Goal: Task Accomplishment & Management: Manage account settings

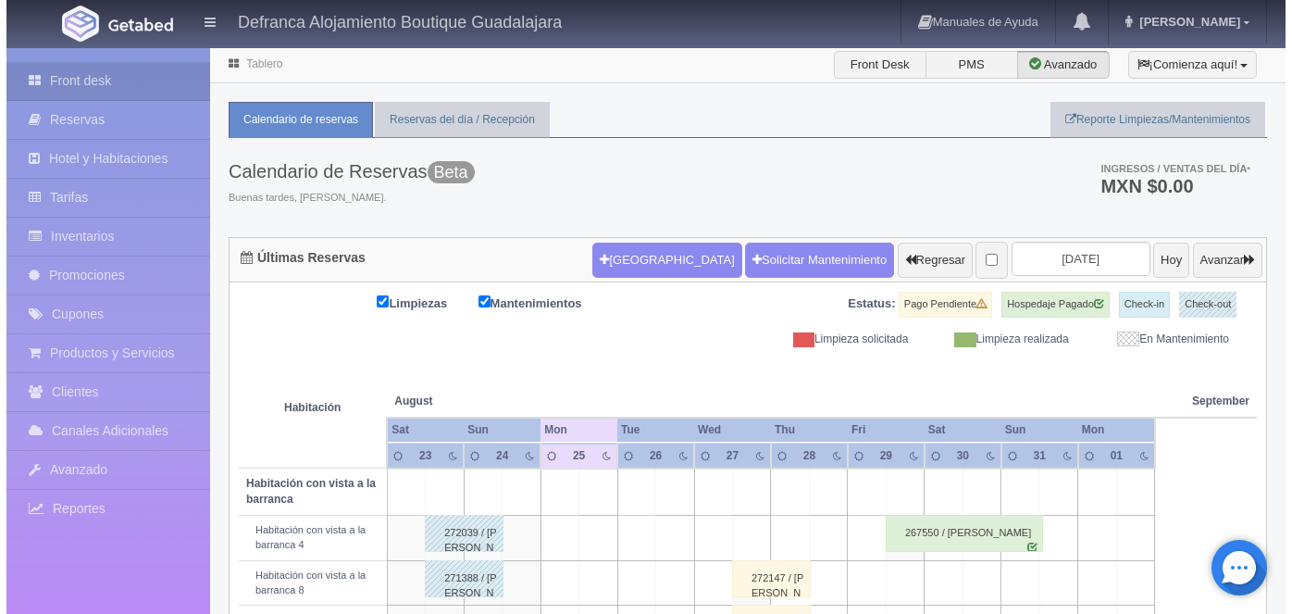
scroll to position [111, 0]
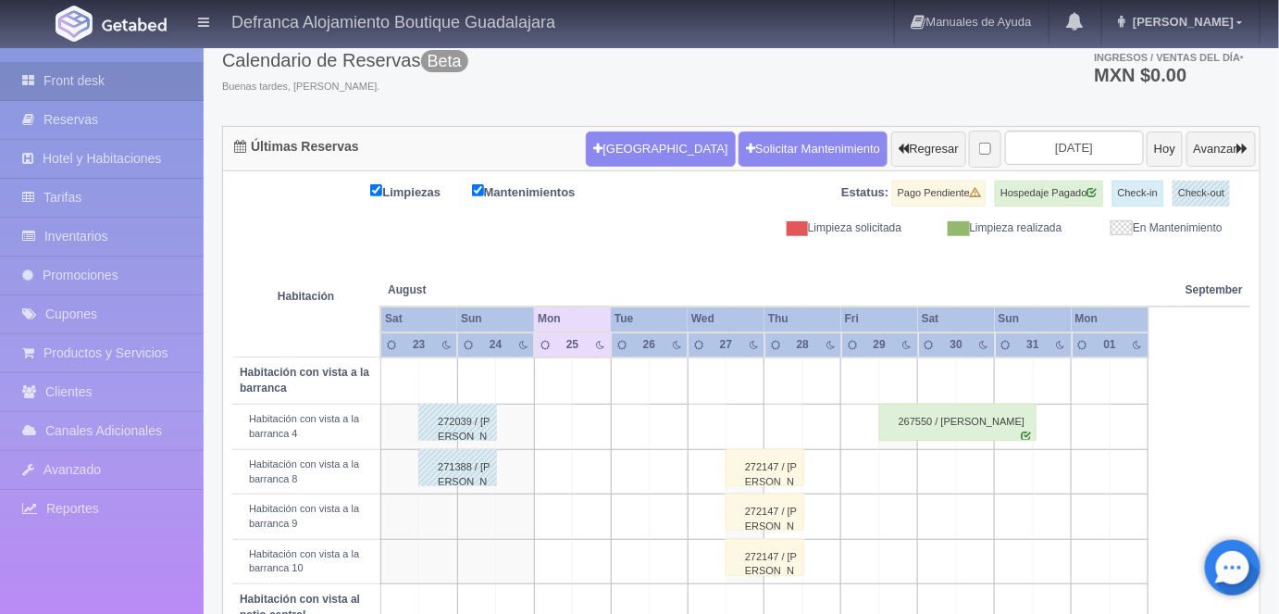
click at [595, 424] on td at bounding box center [592, 427] width 38 height 44
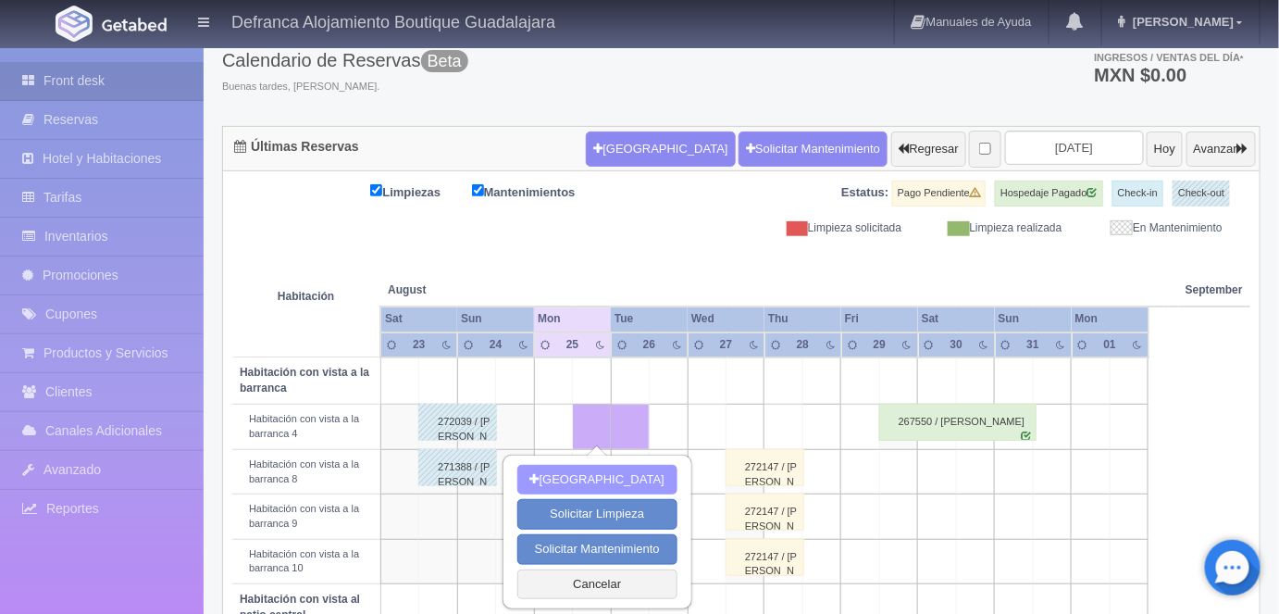
click at [595, 477] on button "Nueva Reserva" at bounding box center [598, 480] width 160 height 31
type input "[DATE]"
type input "26-08-2025"
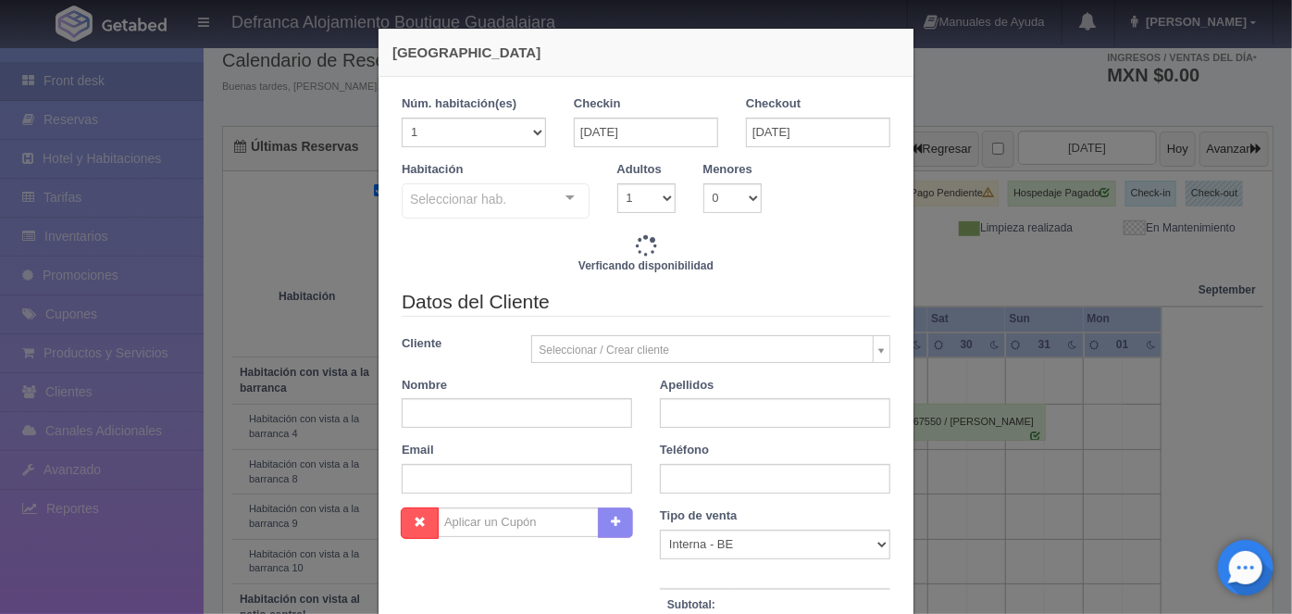
checkbox input "false"
type input "6110.00"
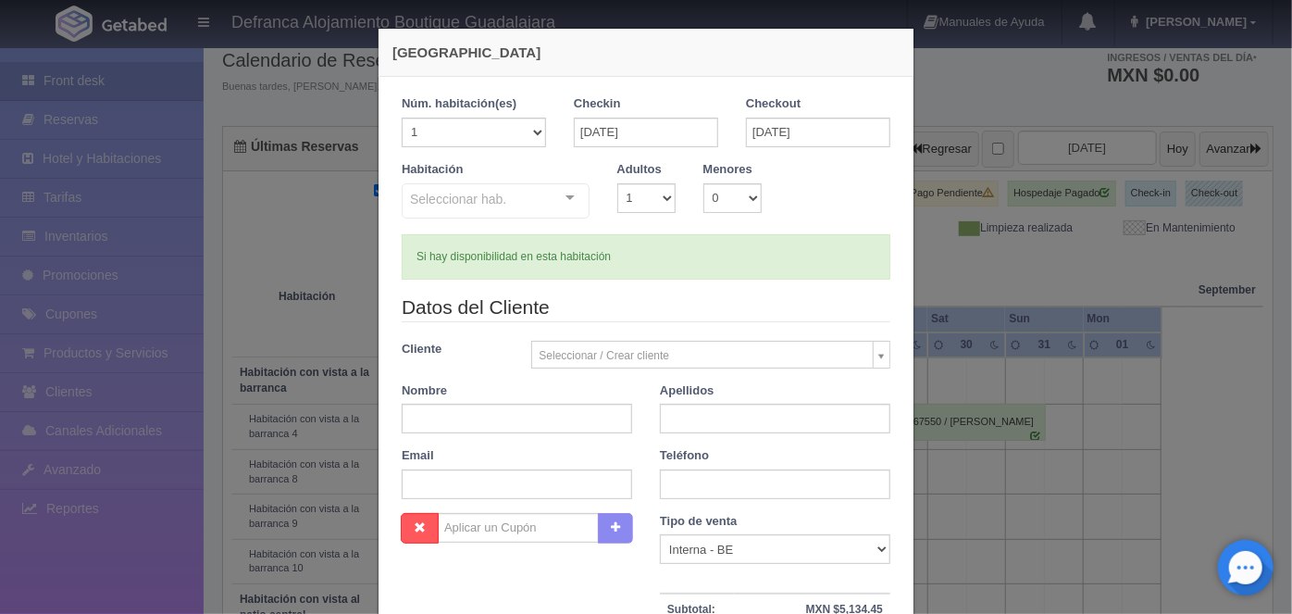
checkbox input "false"
click at [555, 189] on div "Seleccionar hab. Habitación vista a la barranca y jacuzzi Habitación vista a la…" at bounding box center [496, 201] width 188 height 37
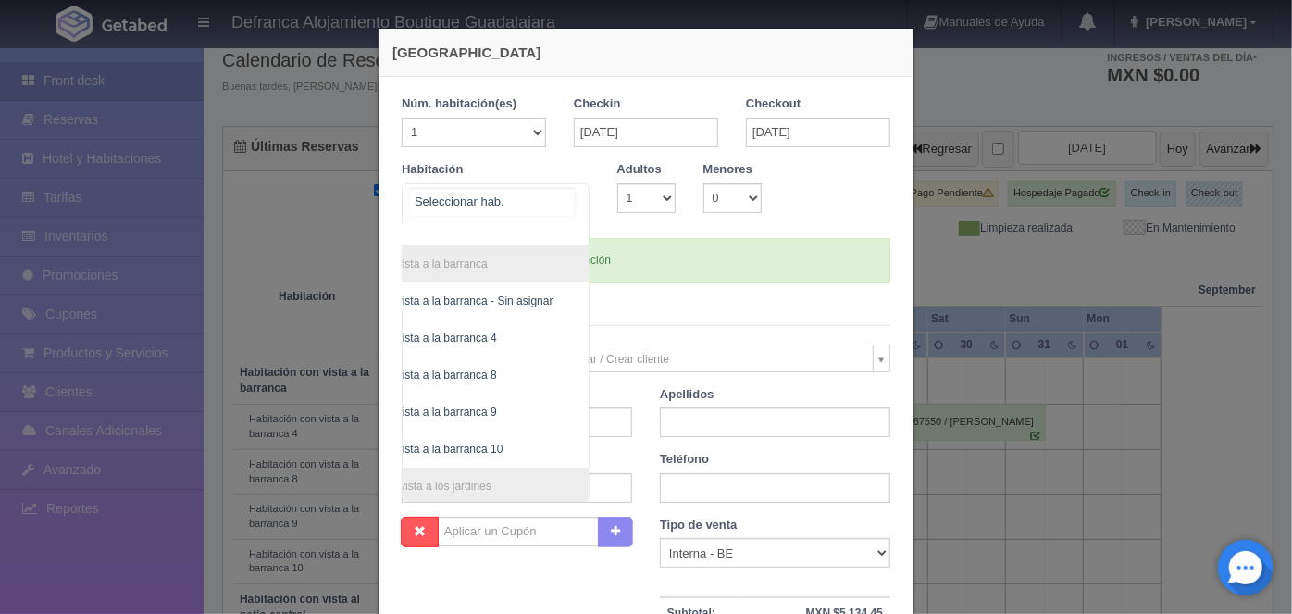
scroll to position [389, 106]
click at [466, 331] on span "Habitación con vista a la barranca 4" at bounding box center [408, 335] width 177 height 13
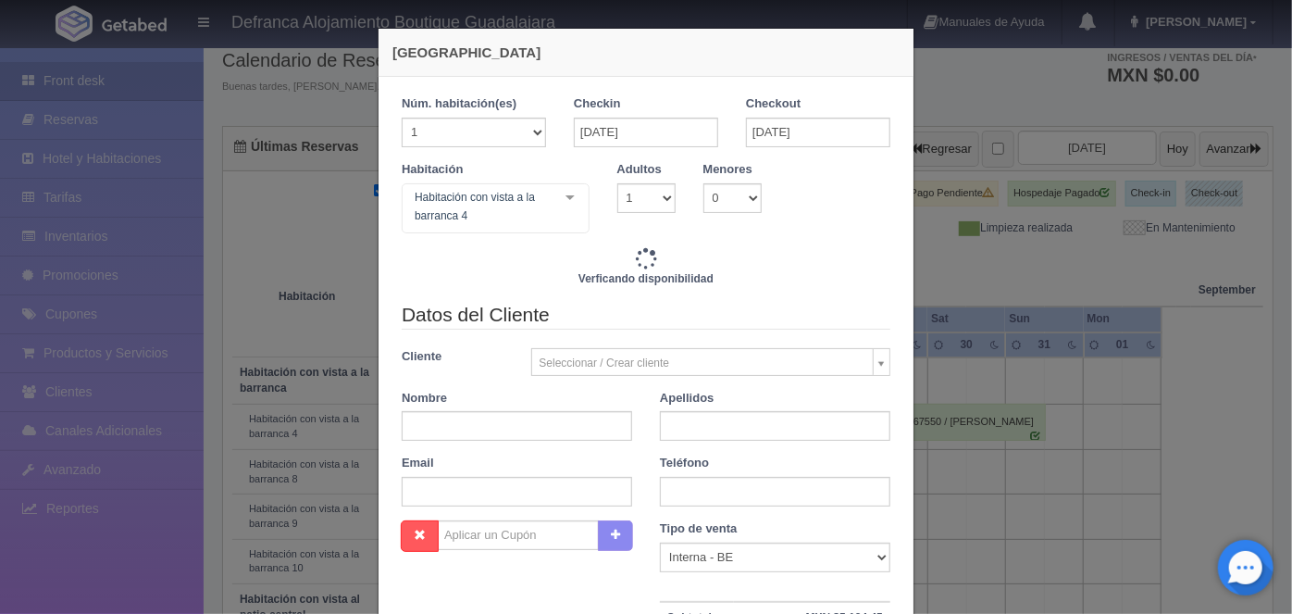
checkbox input "false"
click at [659, 197] on select "1 2 3 4 5 6 7 8 9 10" at bounding box center [647, 198] width 58 height 30
type input "6110.00"
checkbox input "false"
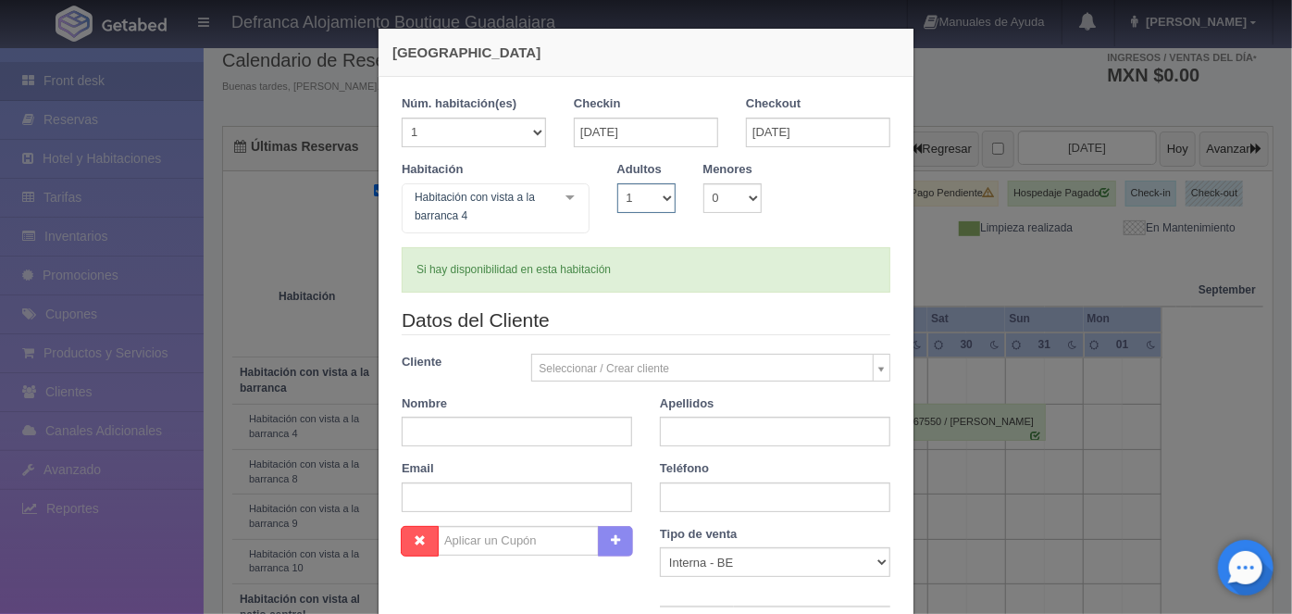
select select "2"
click at [618, 183] on select "1 2 3 4 5 6 7 8 9 10" at bounding box center [647, 198] width 58 height 30
checkbox input "false"
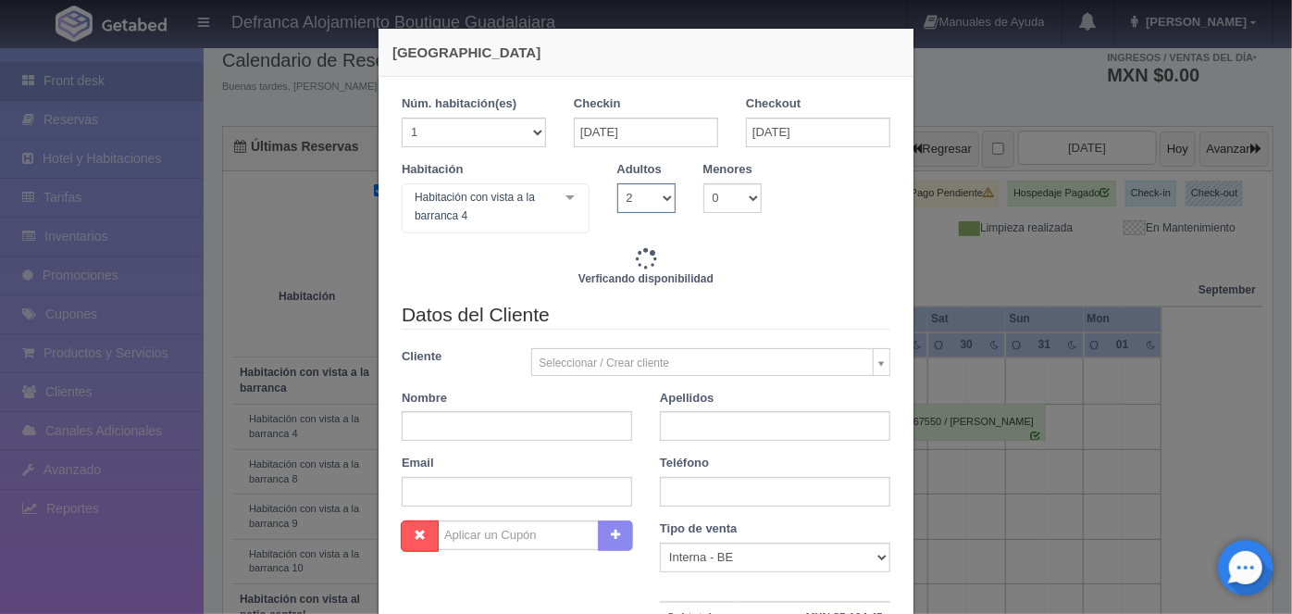
type input "6110.00"
checkbox input "false"
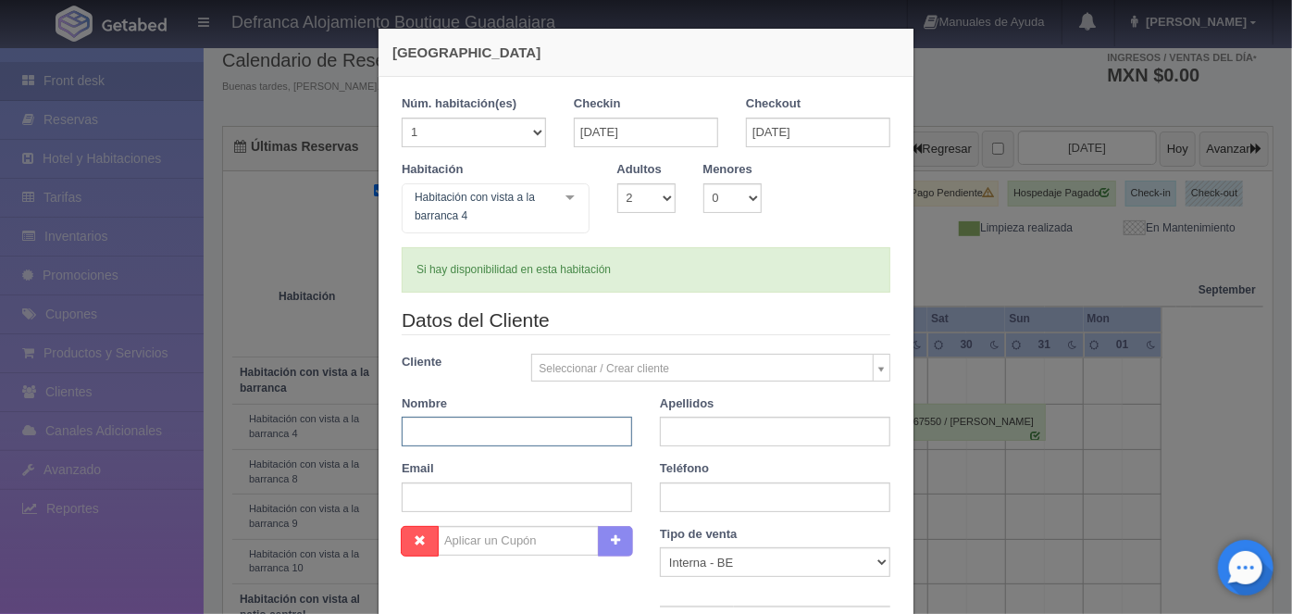
click at [417, 431] on input "text" at bounding box center [517, 432] width 231 height 30
type input "RUBI"
click at [676, 425] on input "text" at bounding box center [775, 432] width 231 height 30
type input "CASILLAS"
click at [680, 488] on input "text" at bounding box center [775, 497] width 231 height 30
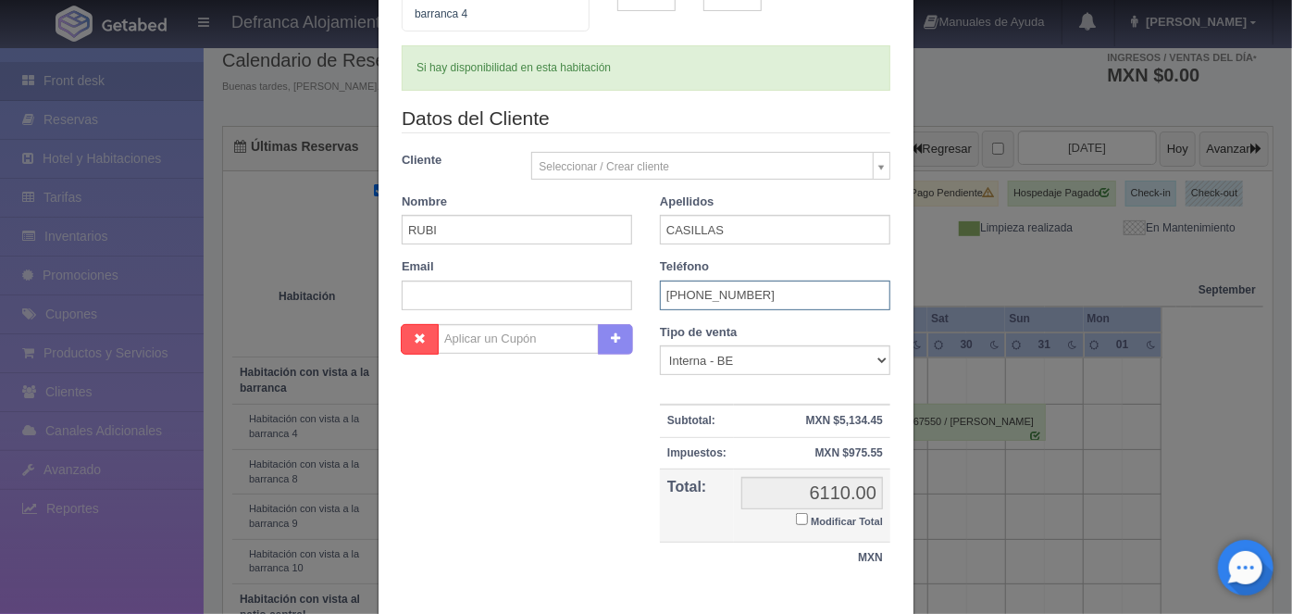
scroll to position [305, 0]
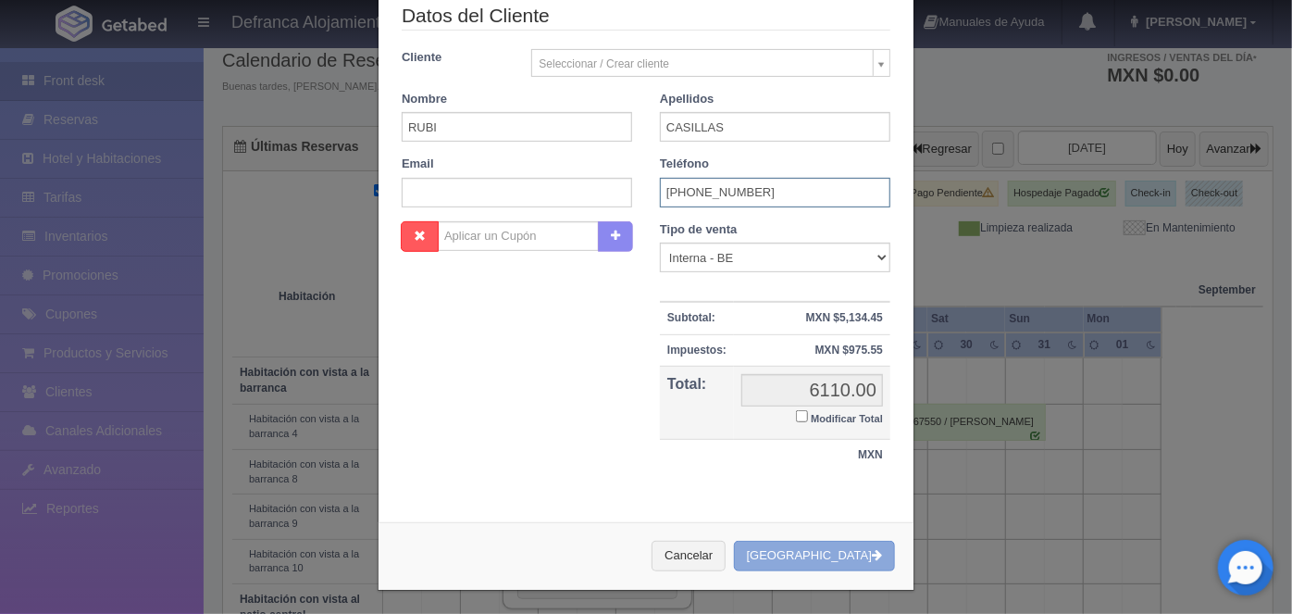
type input "3330-58-8205"
click at [805, 548] on button "[GEOGRAPHIC_DATA]" at bounding box center [814, 556] width 161 height 31
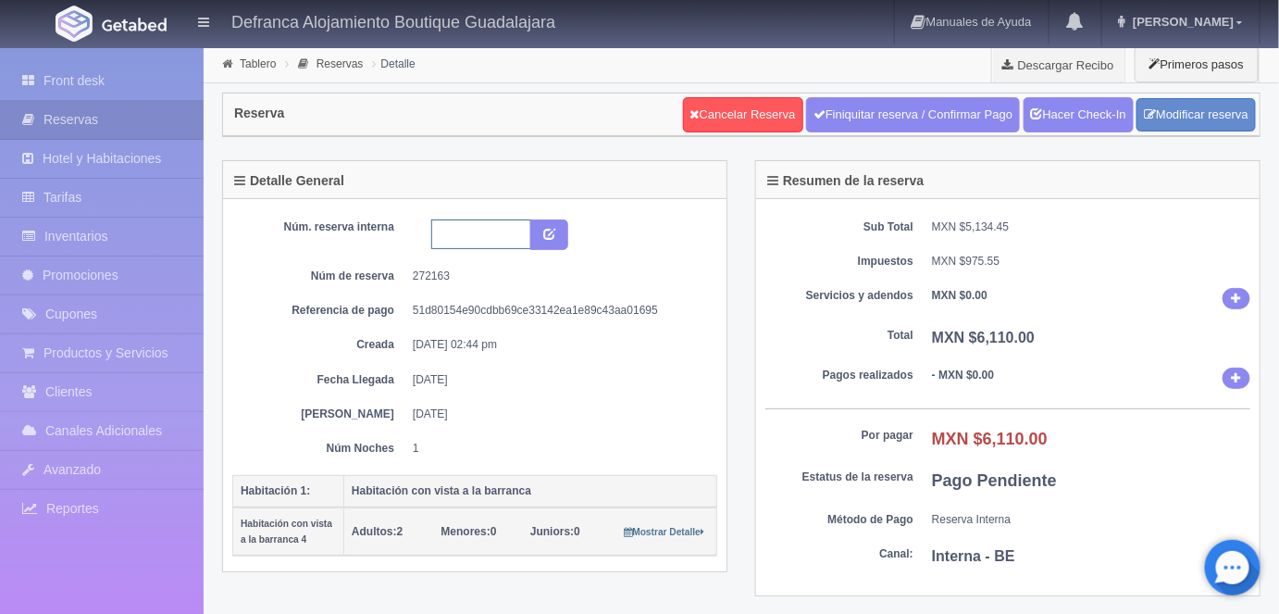
click at [453, 234] on input "text" at bounding box center [481, 234] width 100 height 30
type input "HVB4 250825 260825"
click at [1076, 116] on link "Hacer Check-In" at bounding box center [1079, 114] width 110 height 35
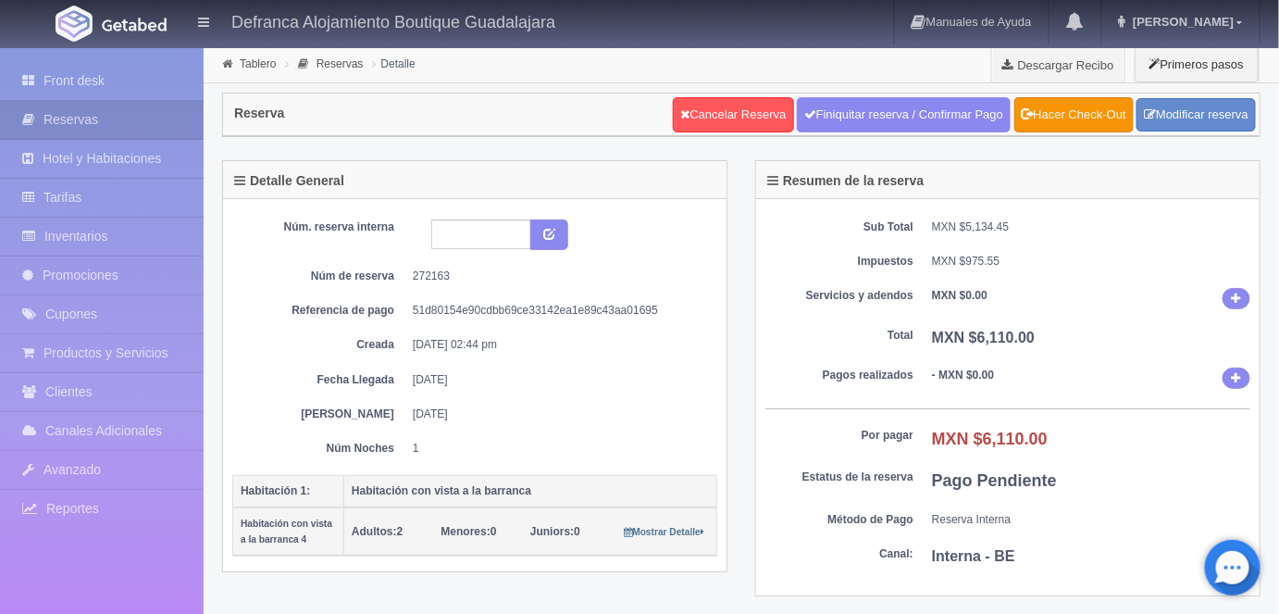
click at [446, 232] on input "text" at bounding box center [481, 234] width 100 height 30
type input "HVB4 250825 260825"
click at [551, 234] on icon "submit" at bounding box center [549, 233] width 12 height 12
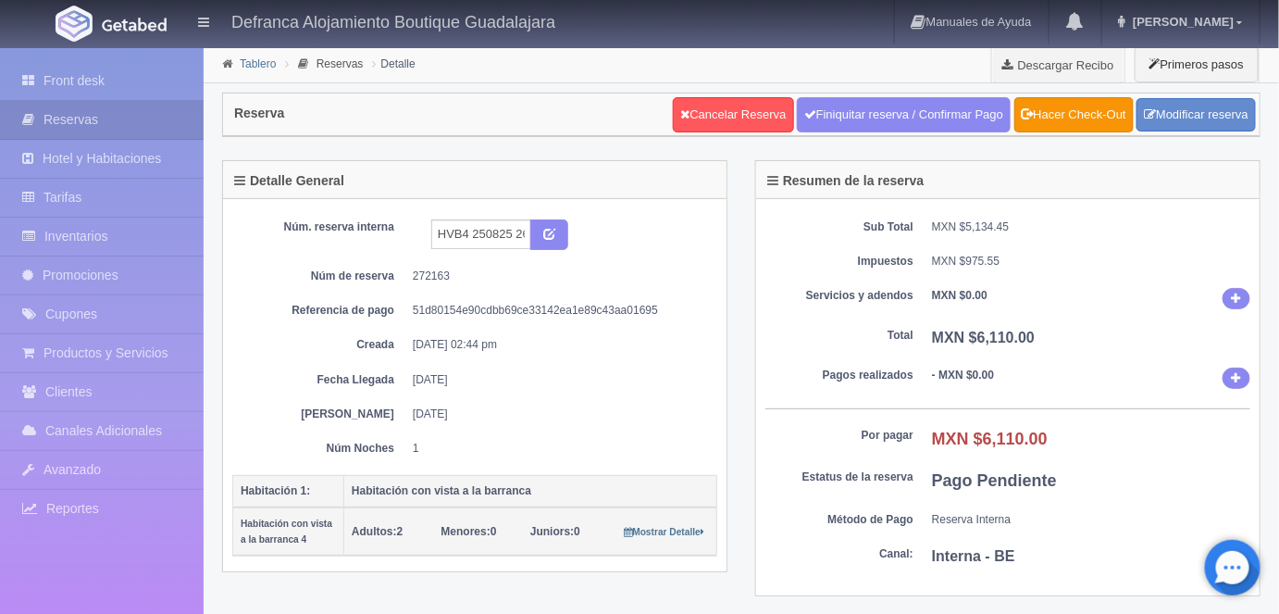
click at [256, 64] on link "Tablero" at bounding box center [258, 63] width 36 height 13
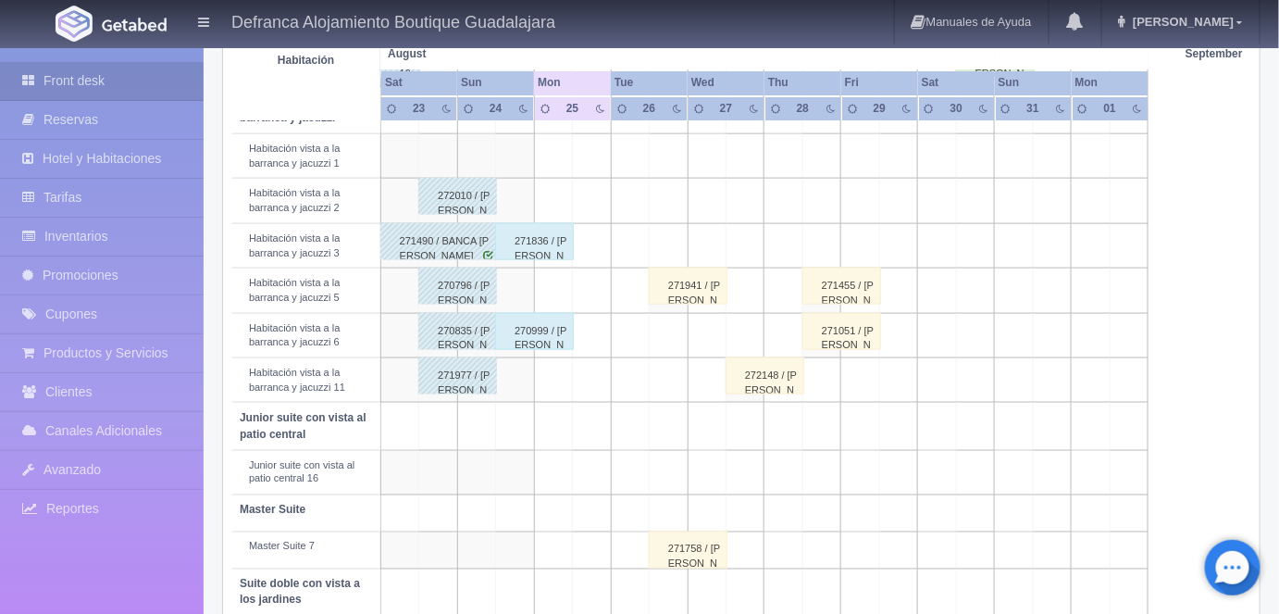
scroll to position [748, 0]
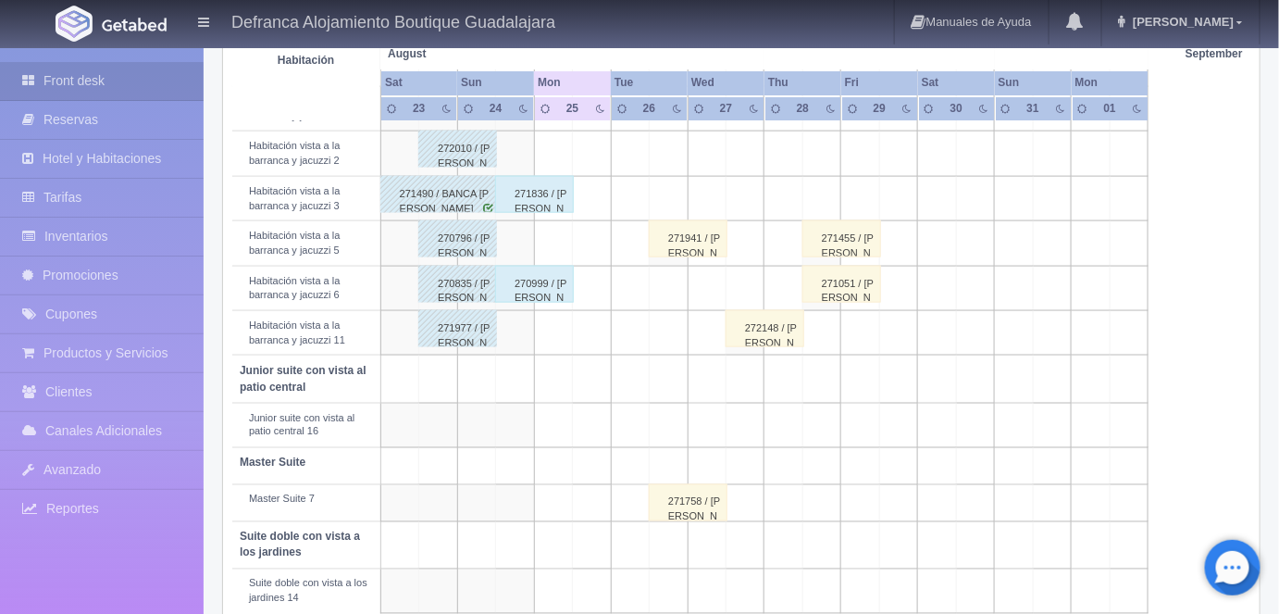
click at [541, 189] on div "271836 / José Eduardo Guerrero Rea" at bounding box center [534, 194] width 79 height 37
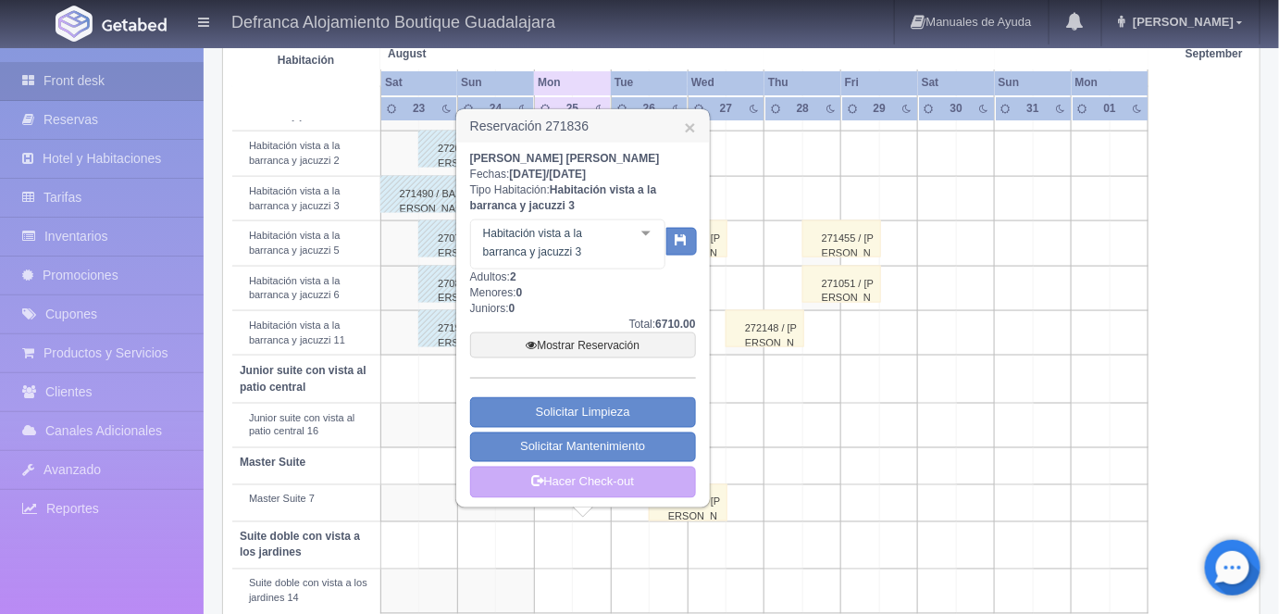
click at [566, 341] on link "Mostrar Reservación" at bounding box center [583, 345] width 226 height 26
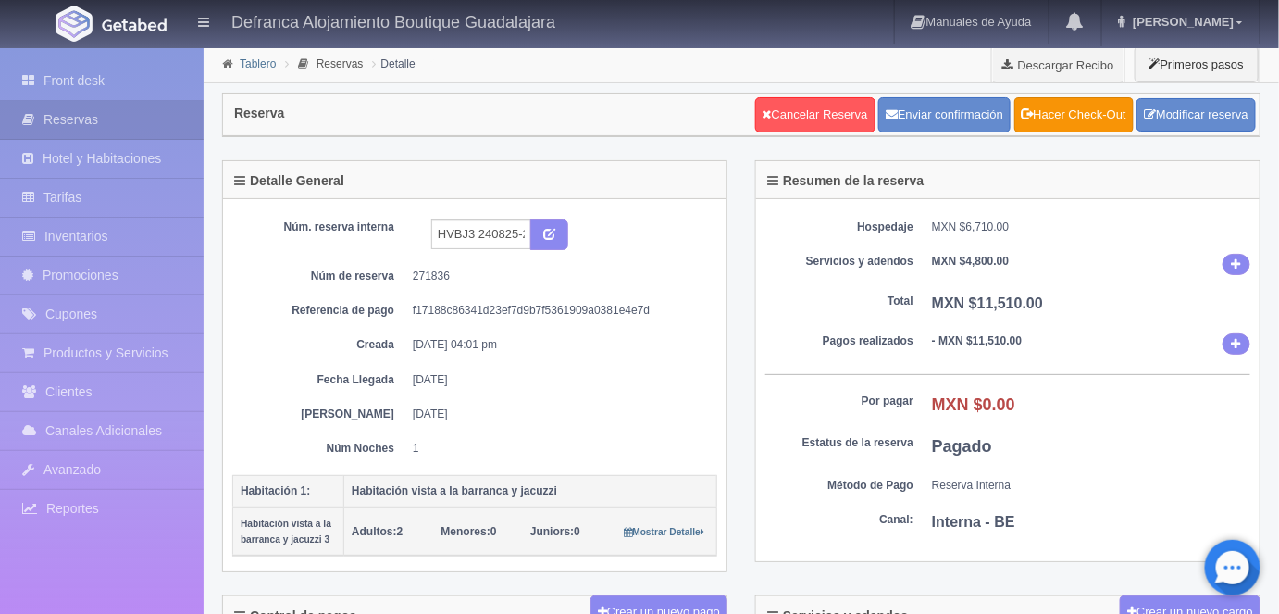
click at [258, 62] on link "Tablero" at bounding box center [258, 63] width 36 height 13
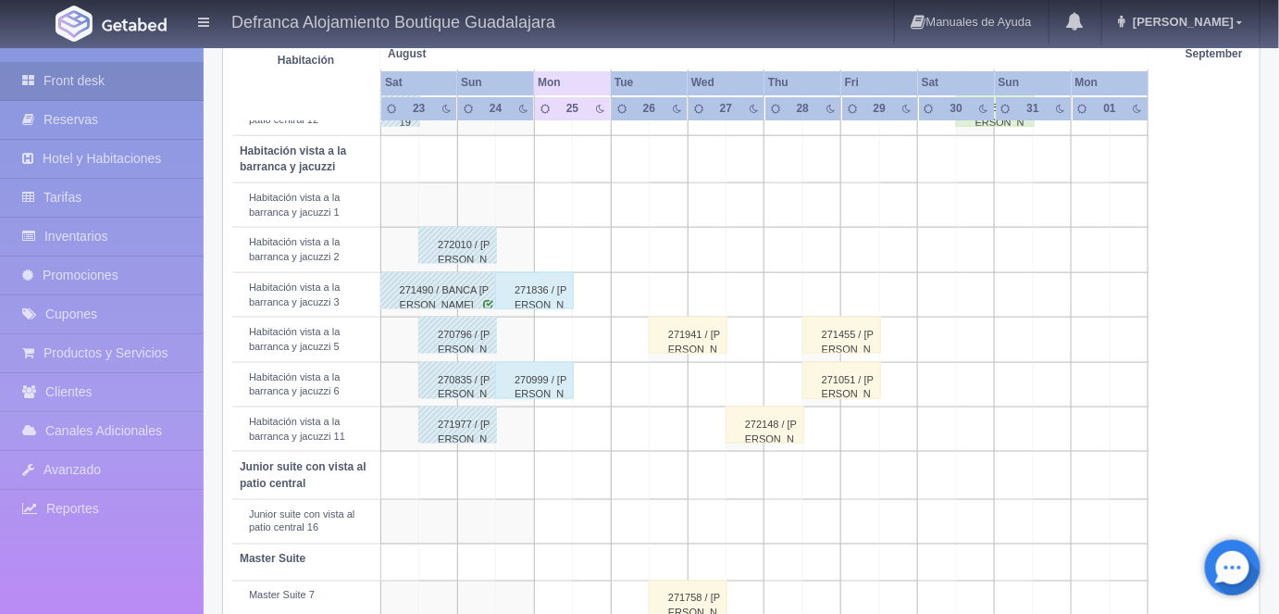
scroll to position [659, 0]
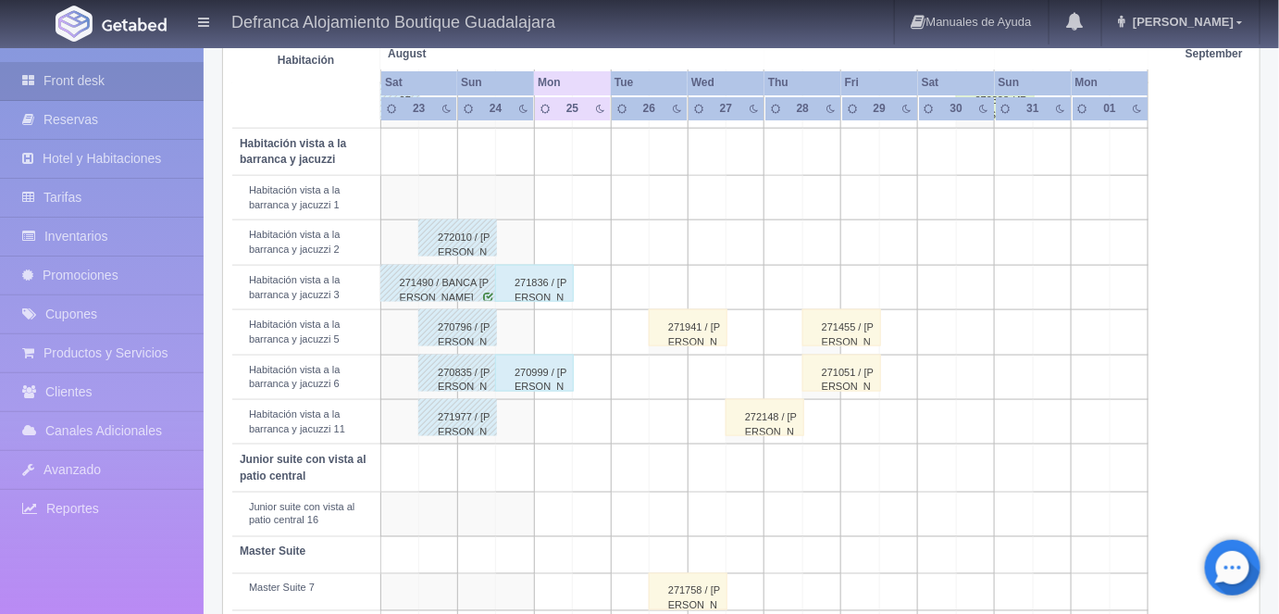
click at [538, 272] on div "271836 / [PERSON_NAME]" at bounding box center [534, 283] width 79 height 37
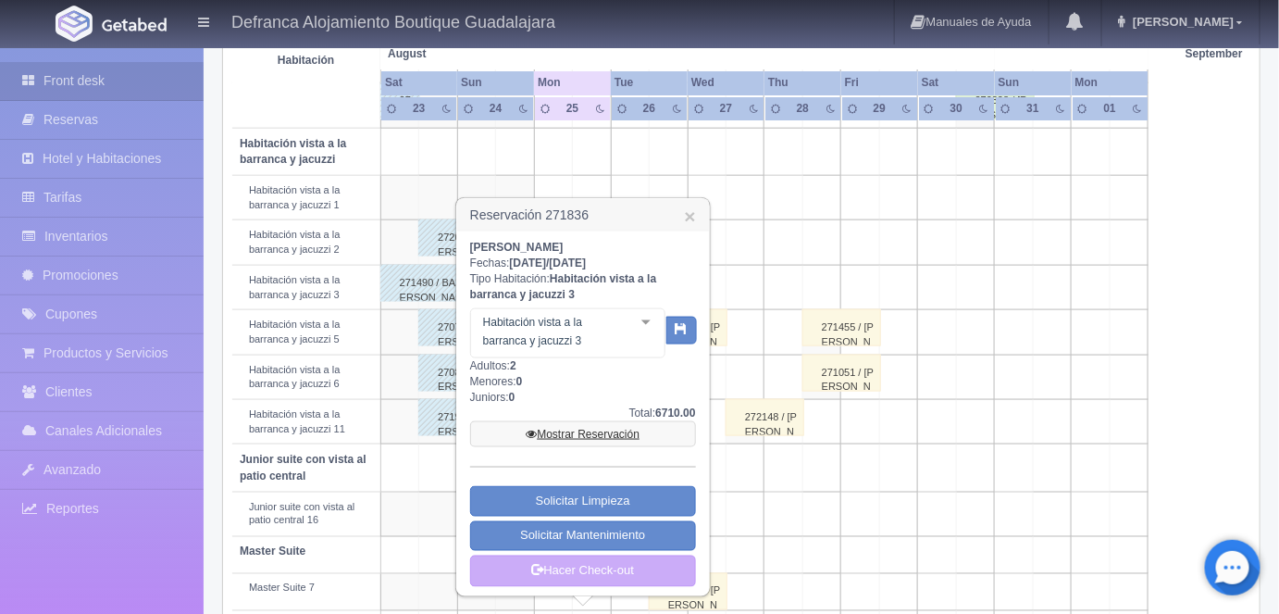
click at [583, 437] on link "Mostrar Reservación" at bounding box center [583, 434] width 226 height 26
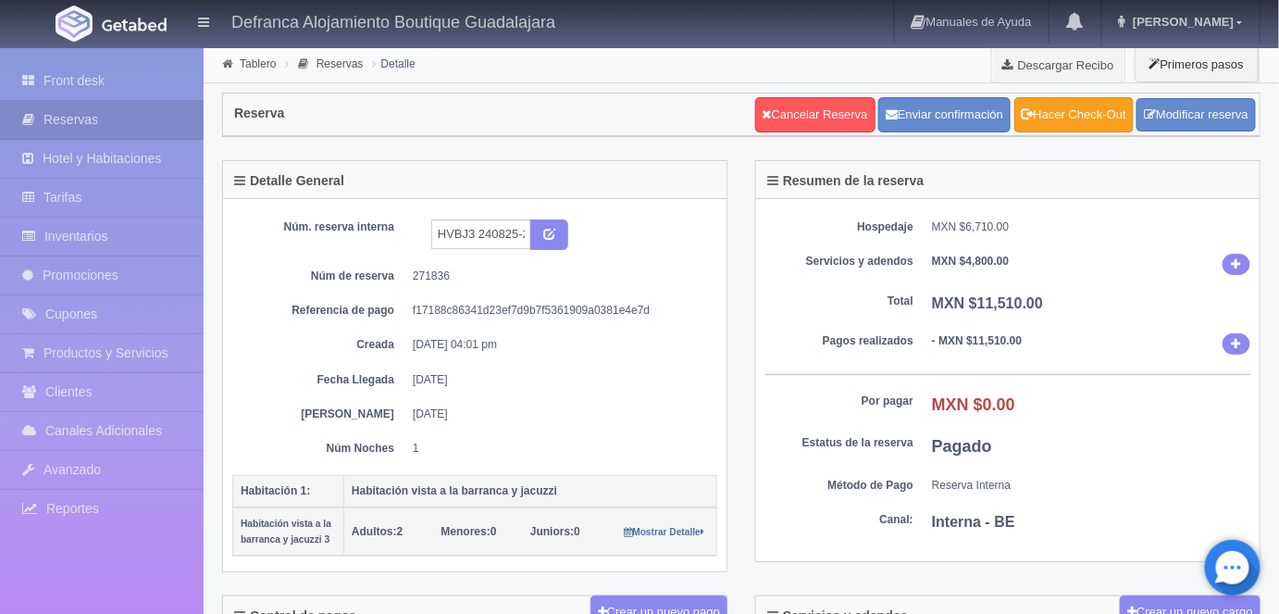
click at [1057, 113] on link "Hacer Check-Out" at bounding box center [1074, 114] width 119 height 35
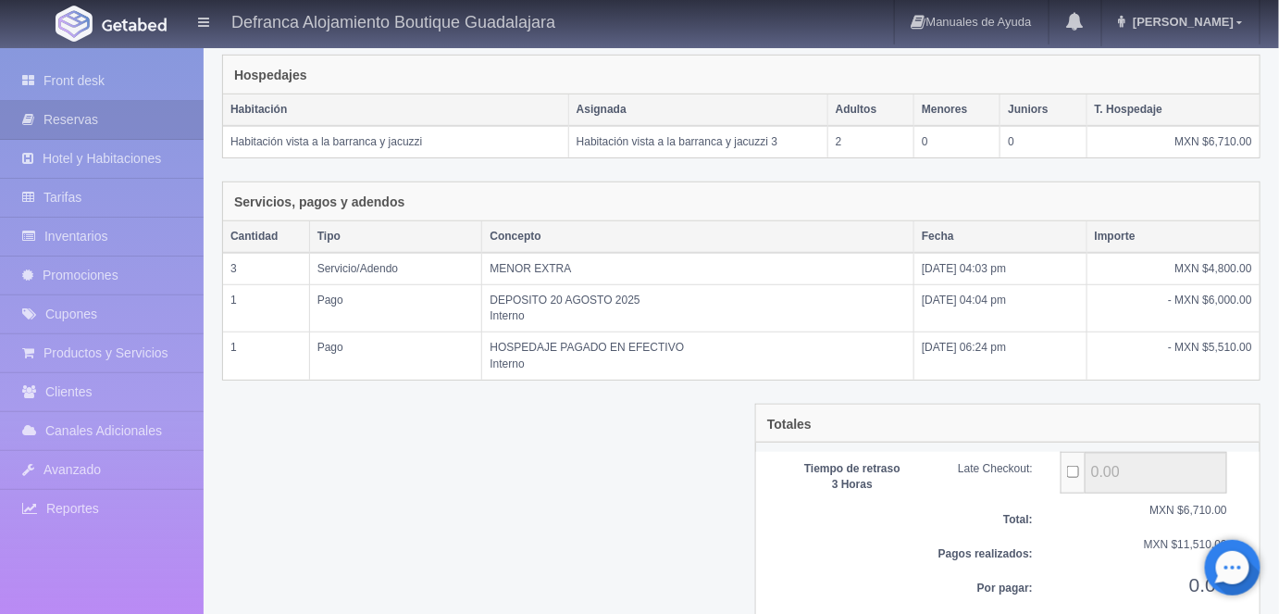
scroll to position [348, 0]
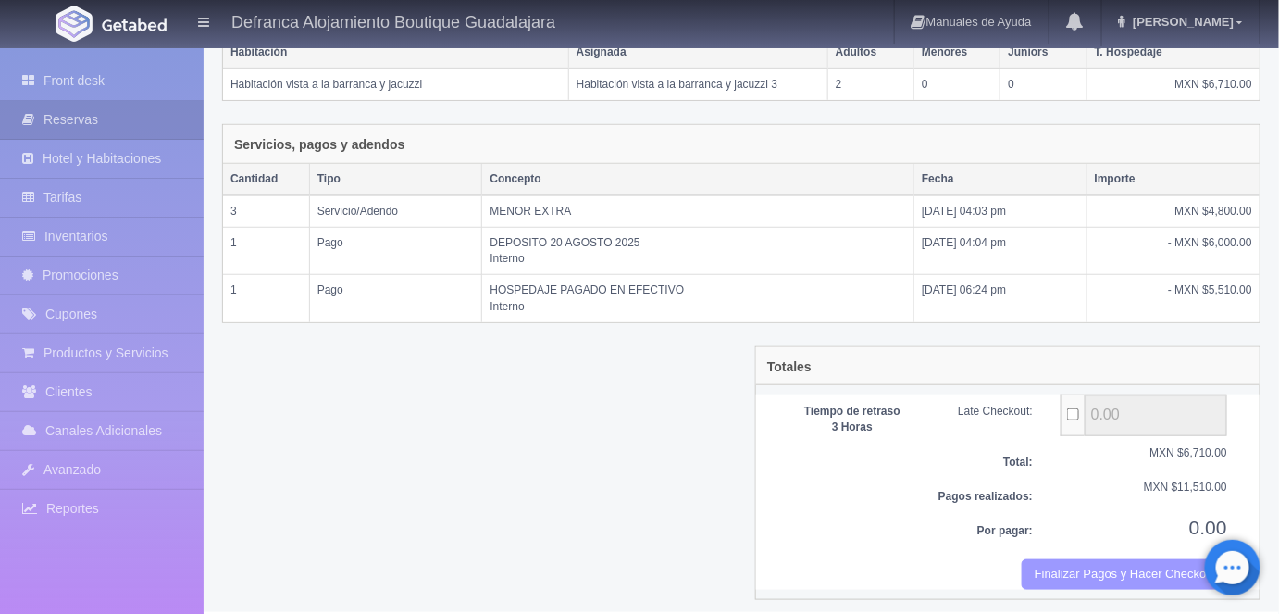
click at [1077, 565] on button "Finalizar Pagos y Hacer Checkout" at bounding box center [1125, 574] width 206 height 31
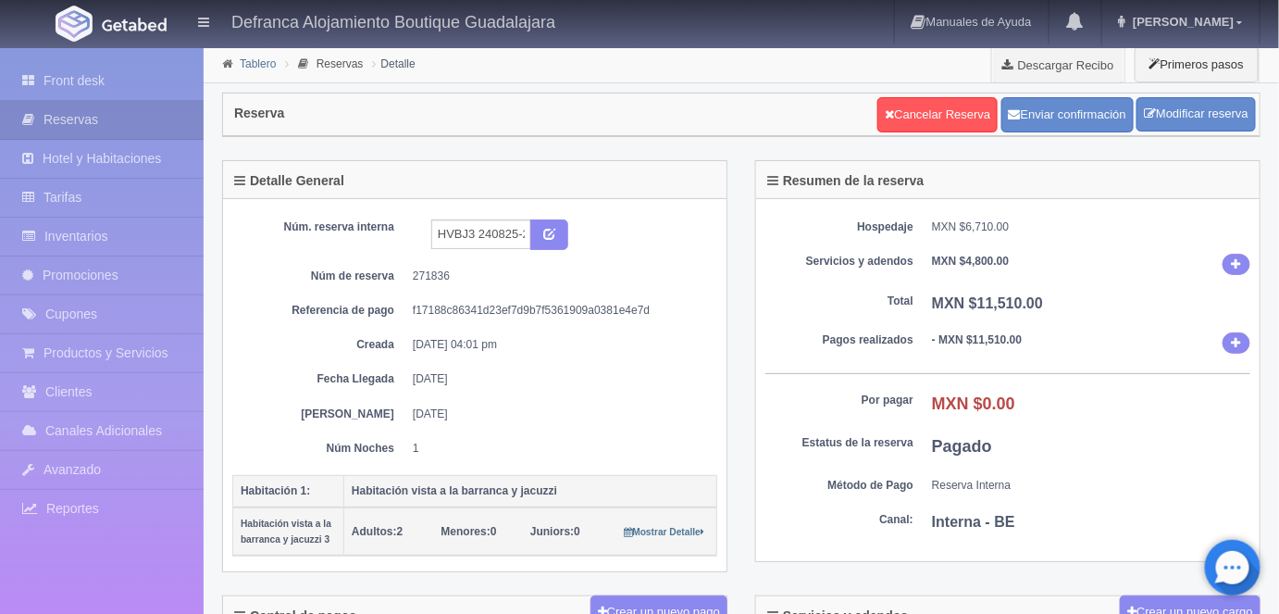
click at [253, 63] on link "Tablero" at bounding box center [258, 63] width 36 height 13
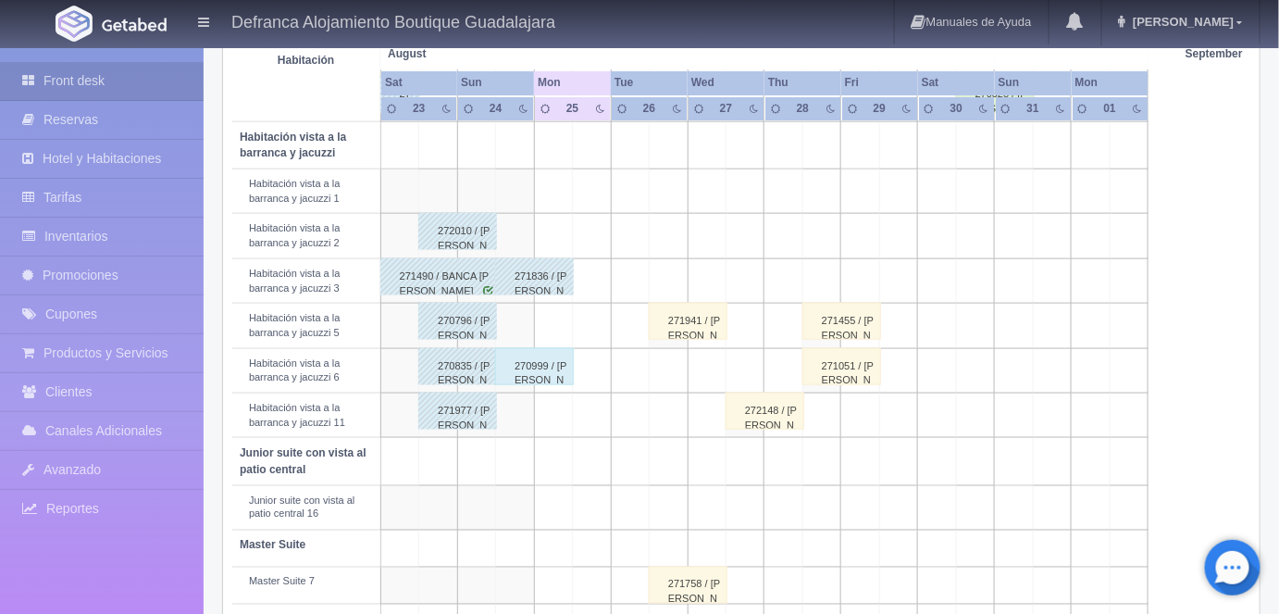
scroll to position [667, 0]
click at [538, 368] on div "270999 / [PERSON_NAME]" at bounding box center [534, 365] width 79 height 37
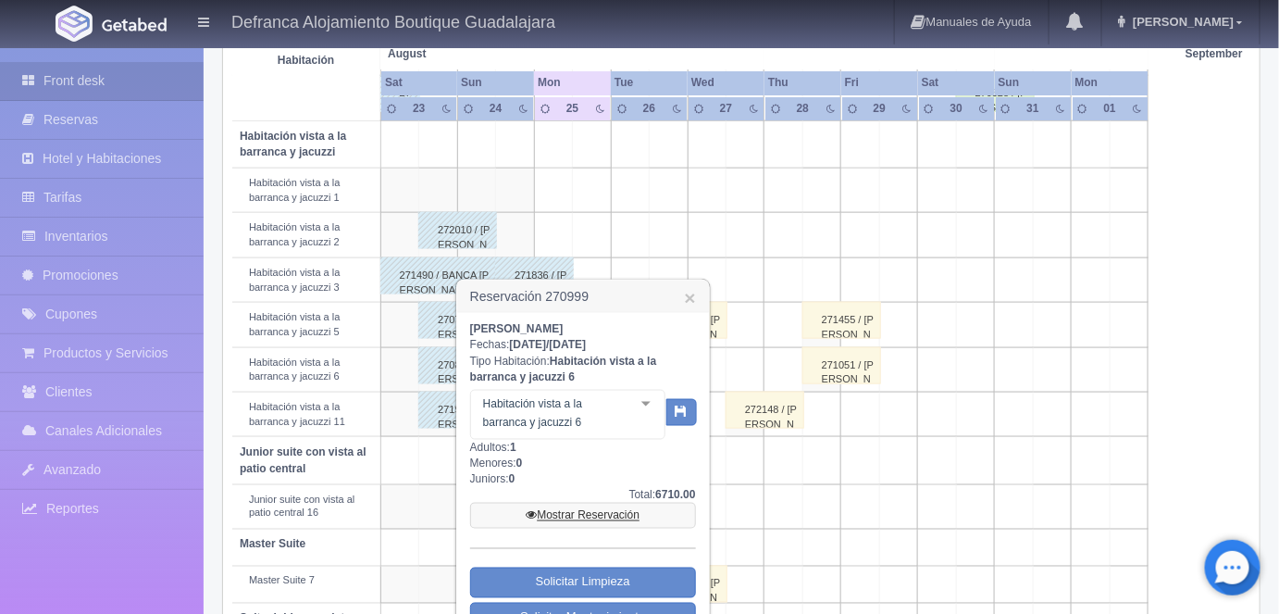
click at [572, 511] on link "Mostrar Reservación" at bounding box center [583, 516] width 226 height 26
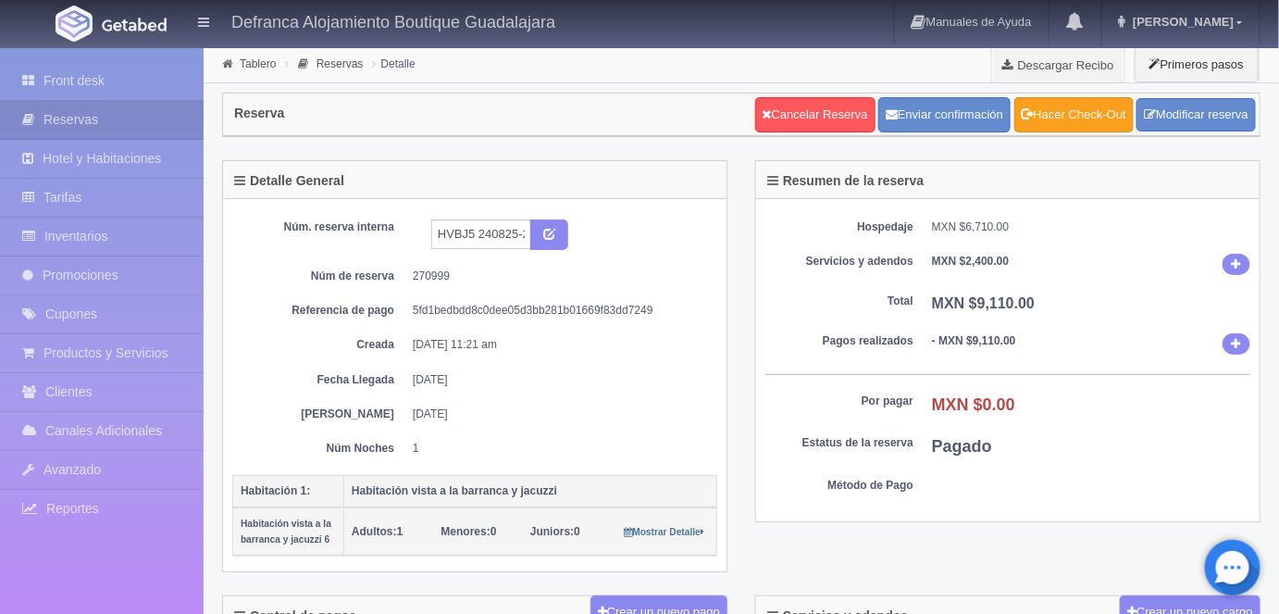
click at [1056, 115] on link "Hacer Check-Out" at bounding box center [1074, 114] width 119 height 35
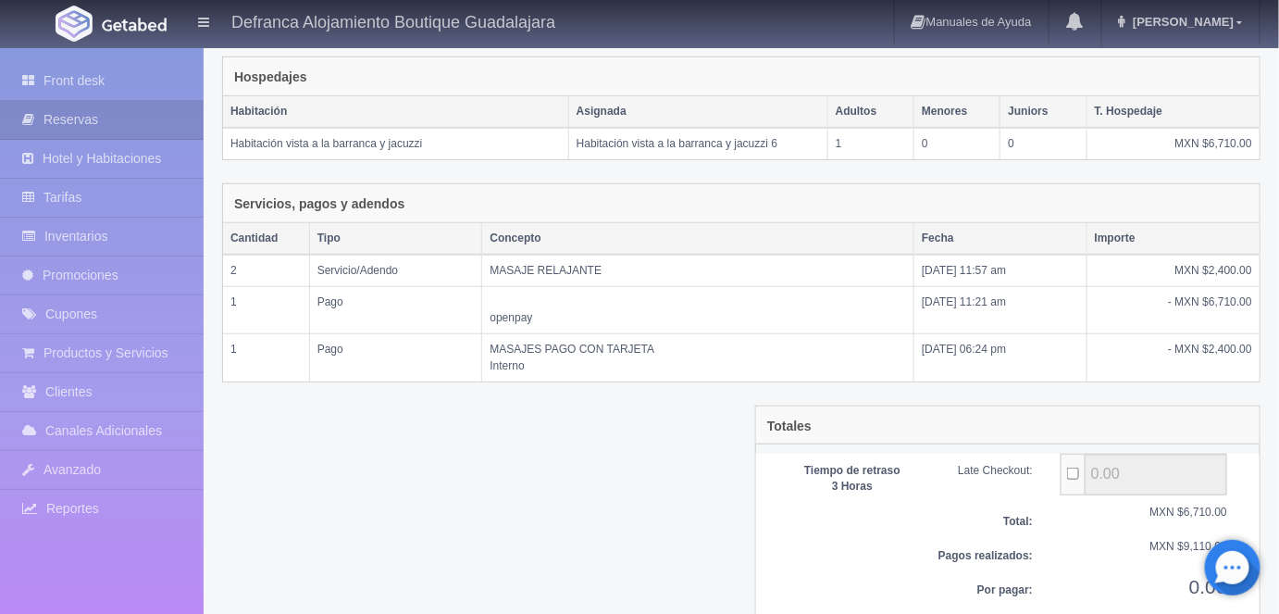
scroll to position [364, 0]
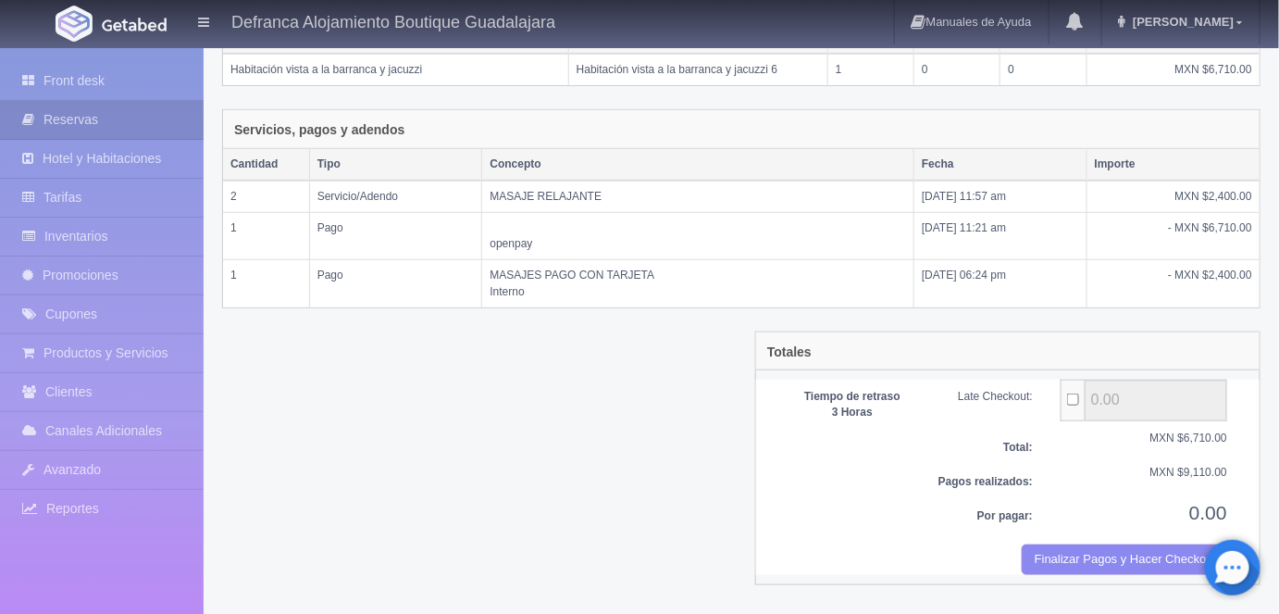
click at [1058, 557] on button "Finalizar Pagos y Hacer Checkout" at bounding box center [1125, 559] width 206 height 31
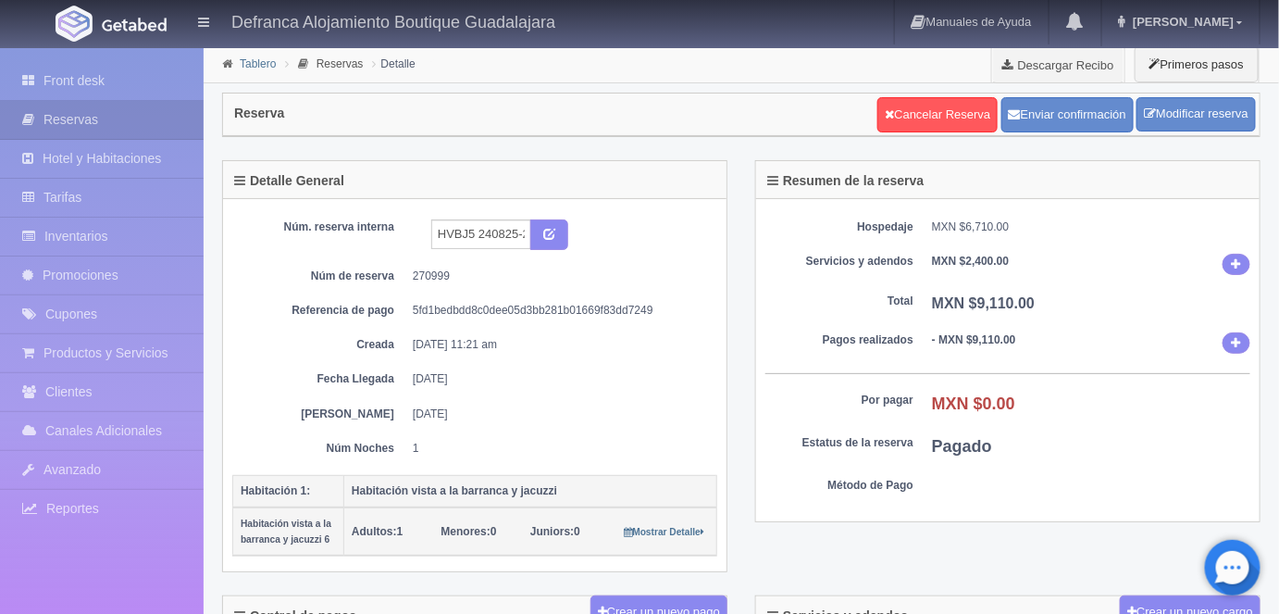
click at [246, 67] on link "Tablero" at bounding box center [258, 63] width 36 height 13
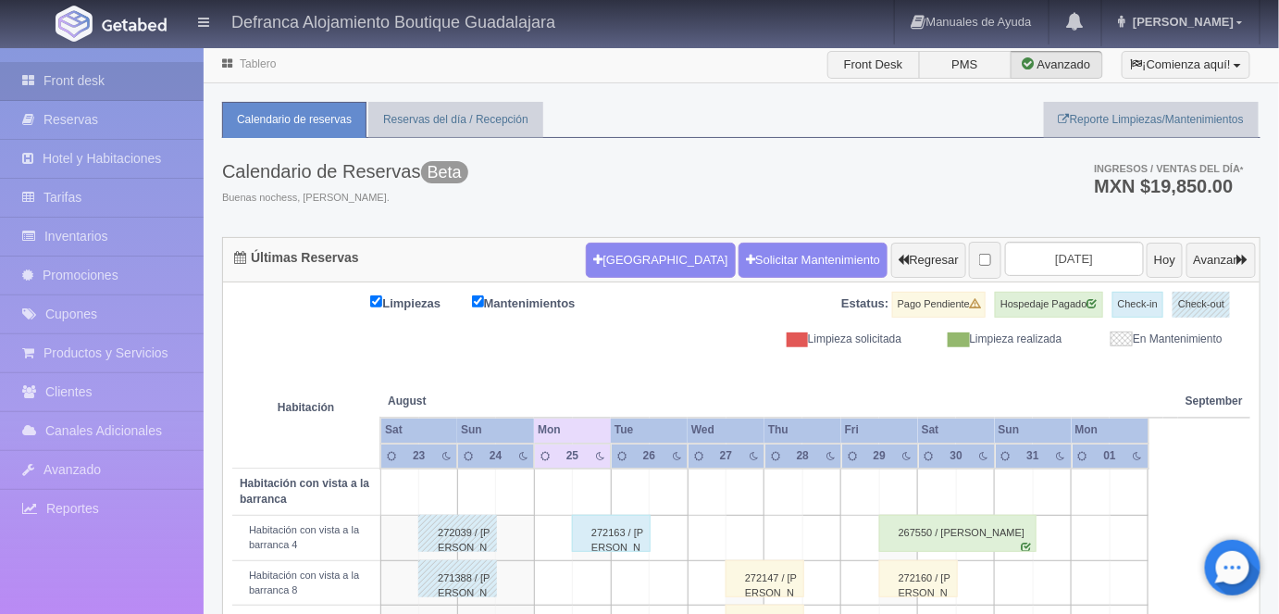
click at [246, 67] on link "Tablero" at bounding box center [258, 63] width 36 height 13
